Goal: Information Seeking & Learning: Learn about a topic

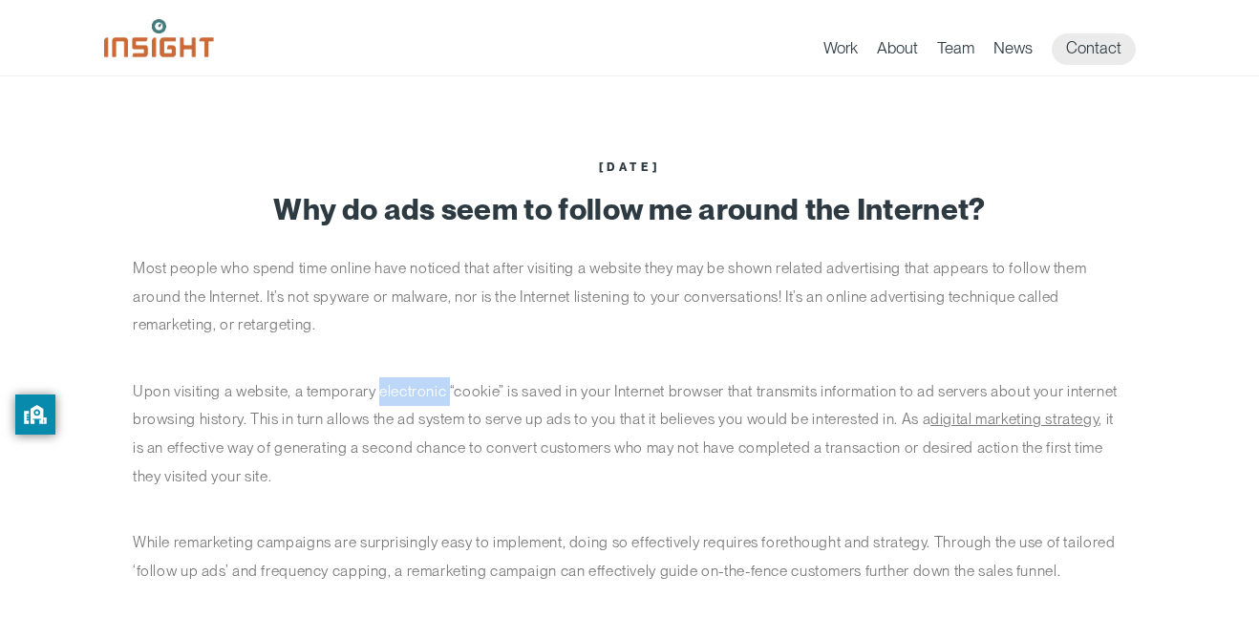
drag, startPoint x: 380, startPoint y: 390, endPoint x: 453, endPoint y: 396, distance: 72.8
click at [453, 396] on p "Upon visiting a website, a temporary electronic “cookie” is saved in your Inter…" at bounding box center [630, 433] width 994 height 113
copy p "electronic"
click at [594, 517] on div "Most people who spend time online have noticed that after visiting a website th…" at bounding box center [630, 452] width 994 height 397
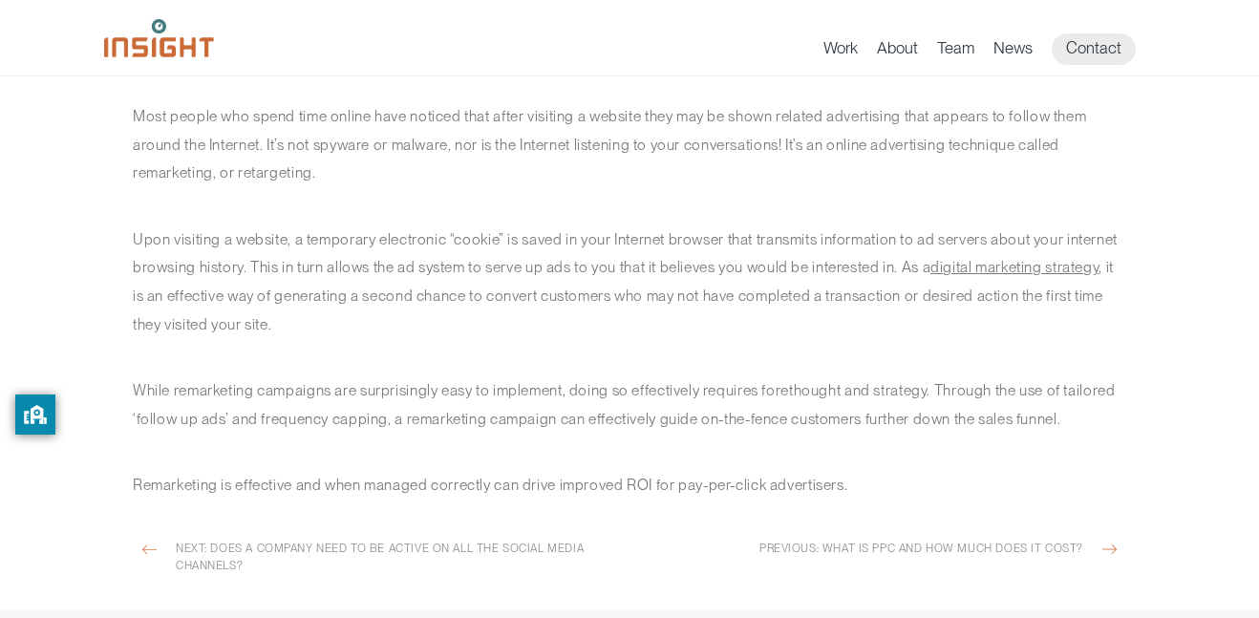
scroll to position [149, 0]
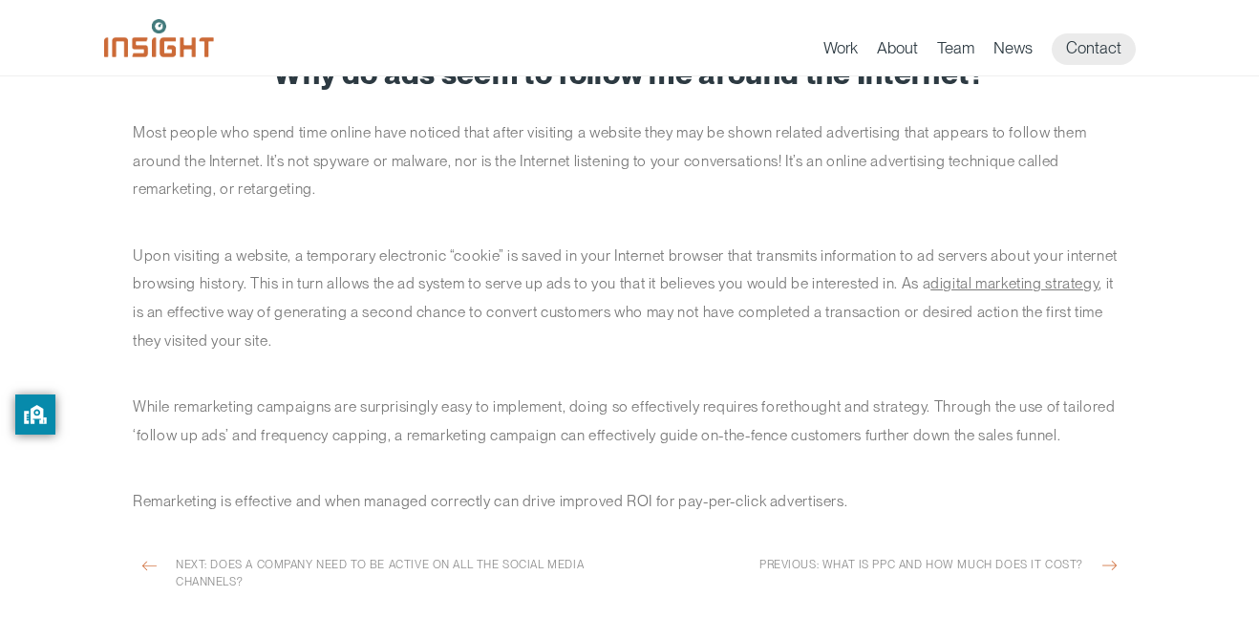
scroll to position [139, 0]
